Goal: Find specific page/section: Find specific page/section

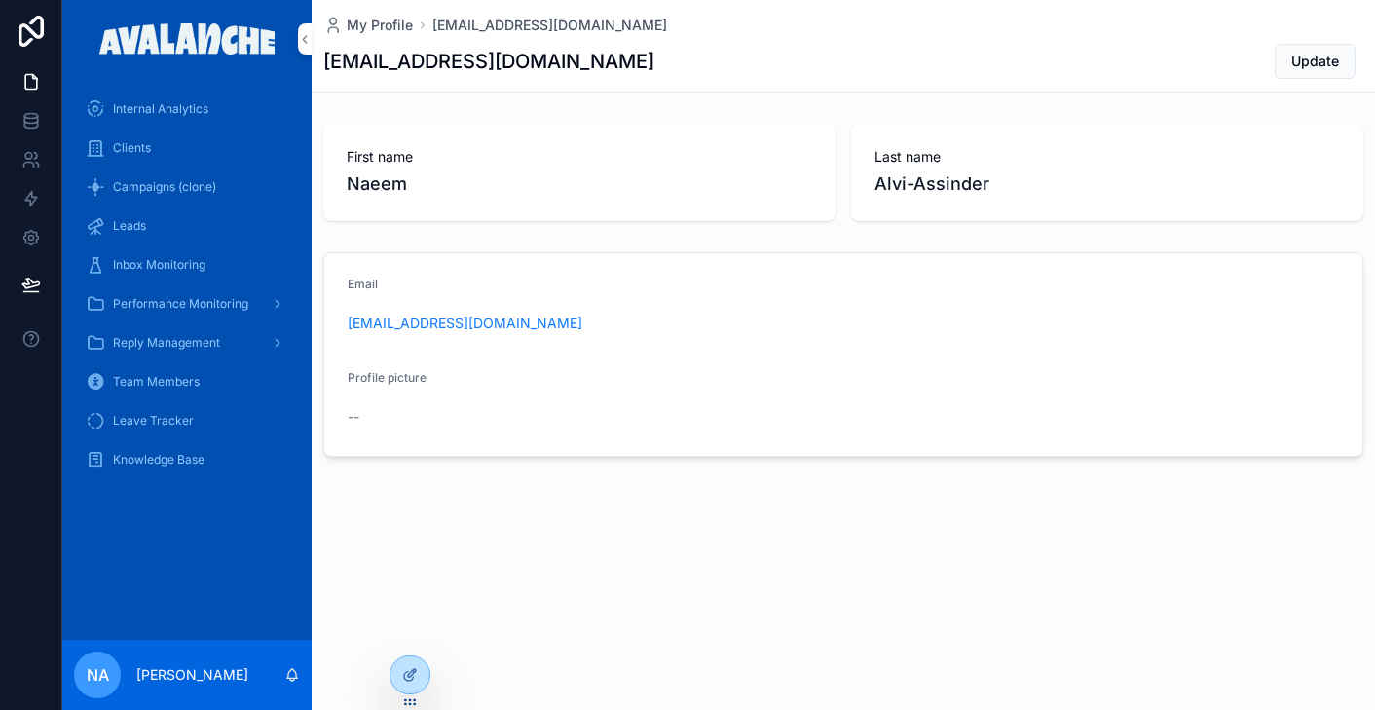
click at [187, 460] on span "Knowledge Base" at bounding box center [159, 460] width 92 height 16
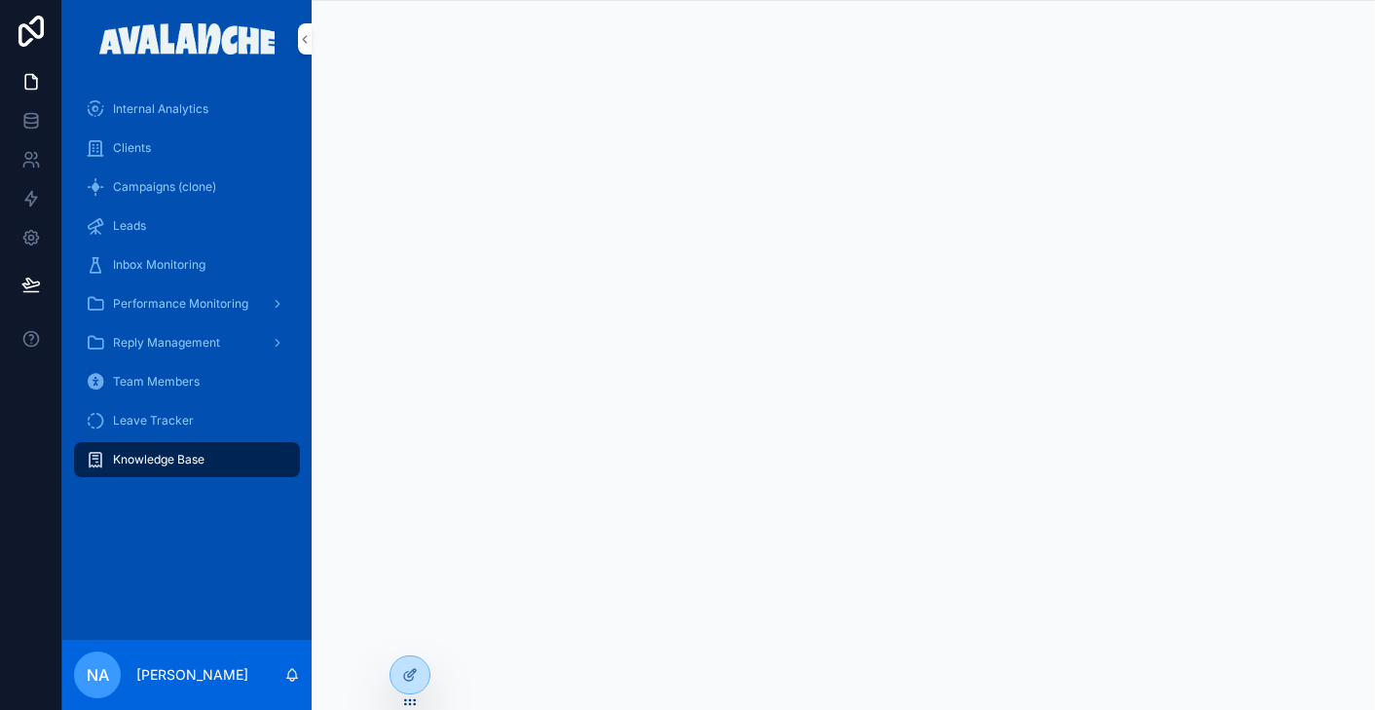
scroll to position [1, 0]
click at [204, 135] on div "Clients" at bounding box center [187, 147] width 203 height 31
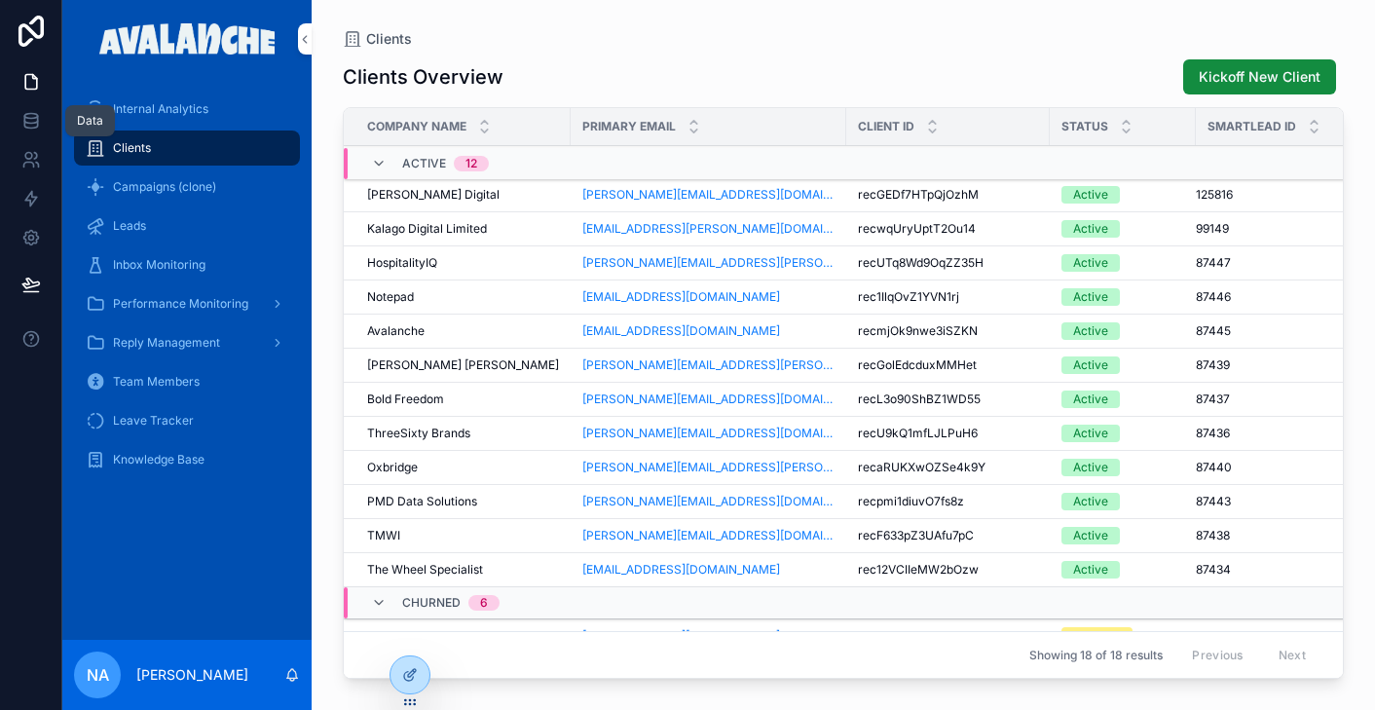
click at [35, 123] on icon at bounding box center [30, 120] width 13 height 8
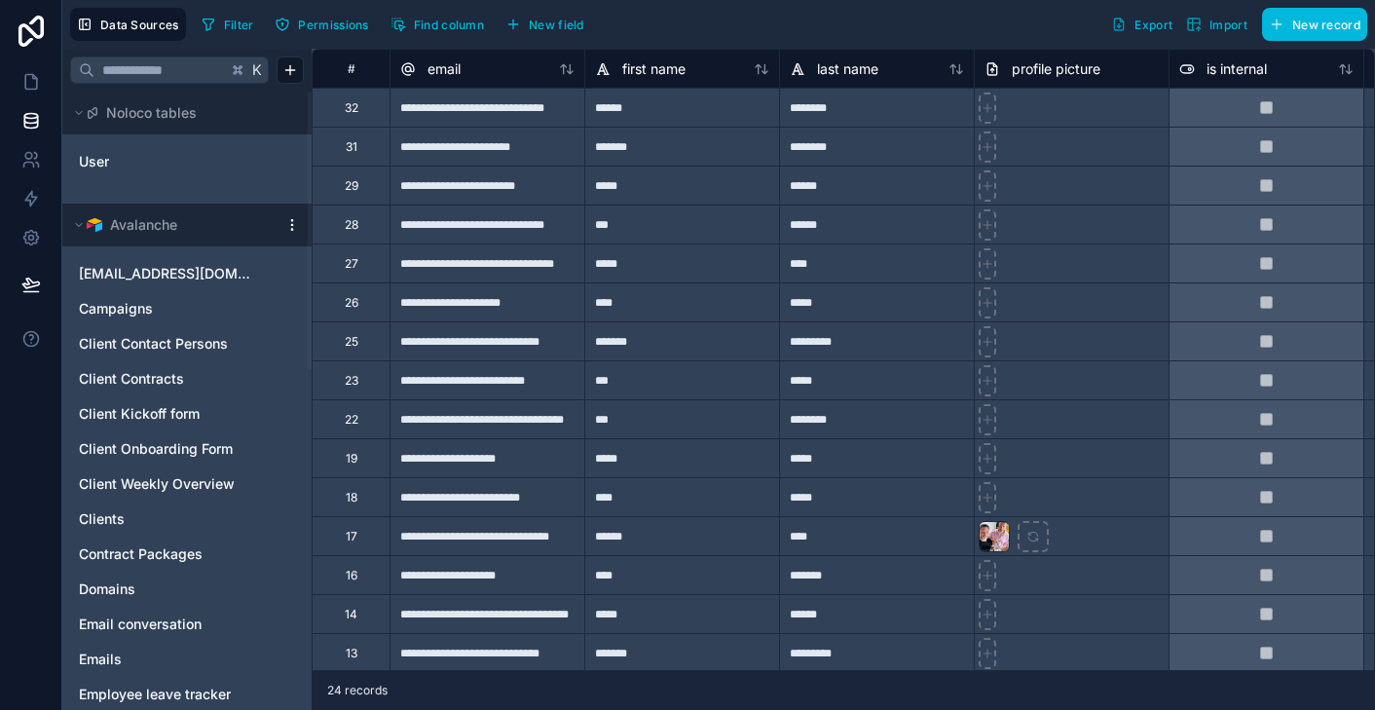
click at [164, 311] on link "Campaigns" at bounding box center [167, 308] width 177 height 19
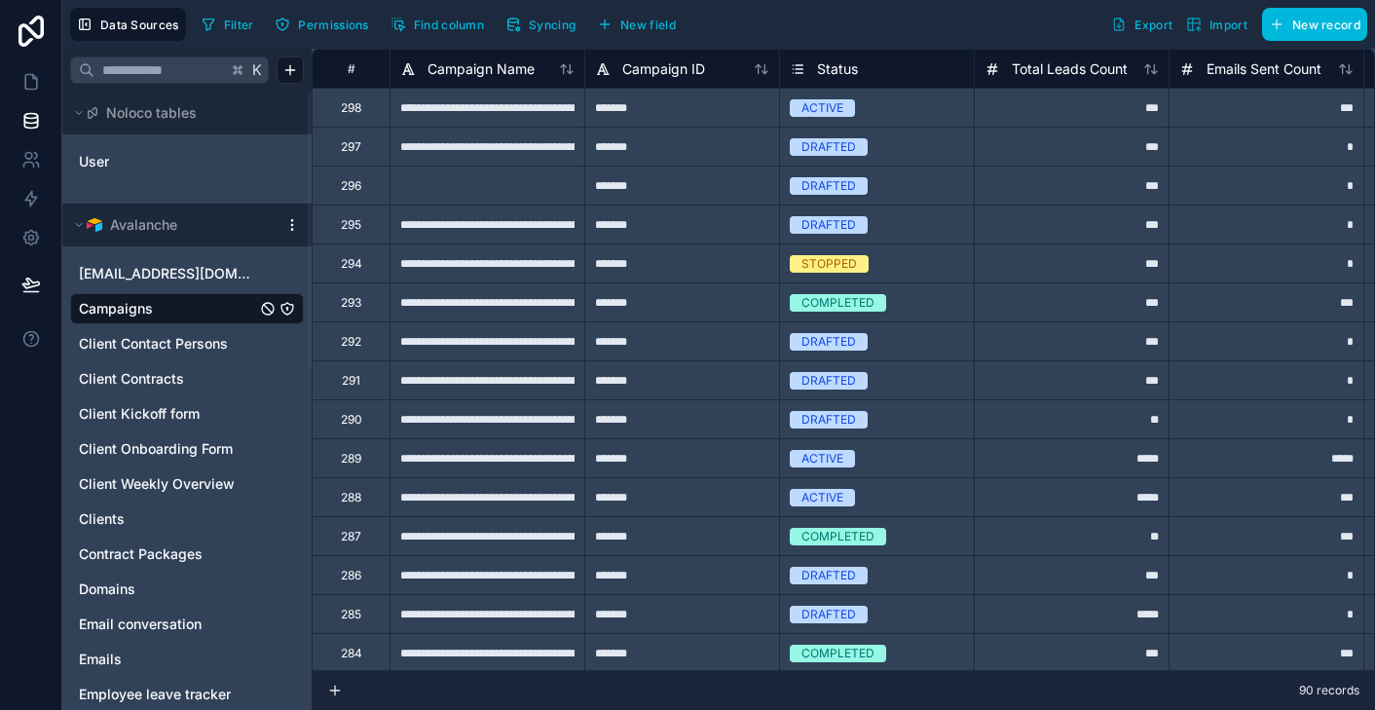
click at [167, 448] on span "Client Onboarding Form" at bounding box center [156, 448] width 154 height 19
